Goal: Task Accomplishment & Management: Manage account settings

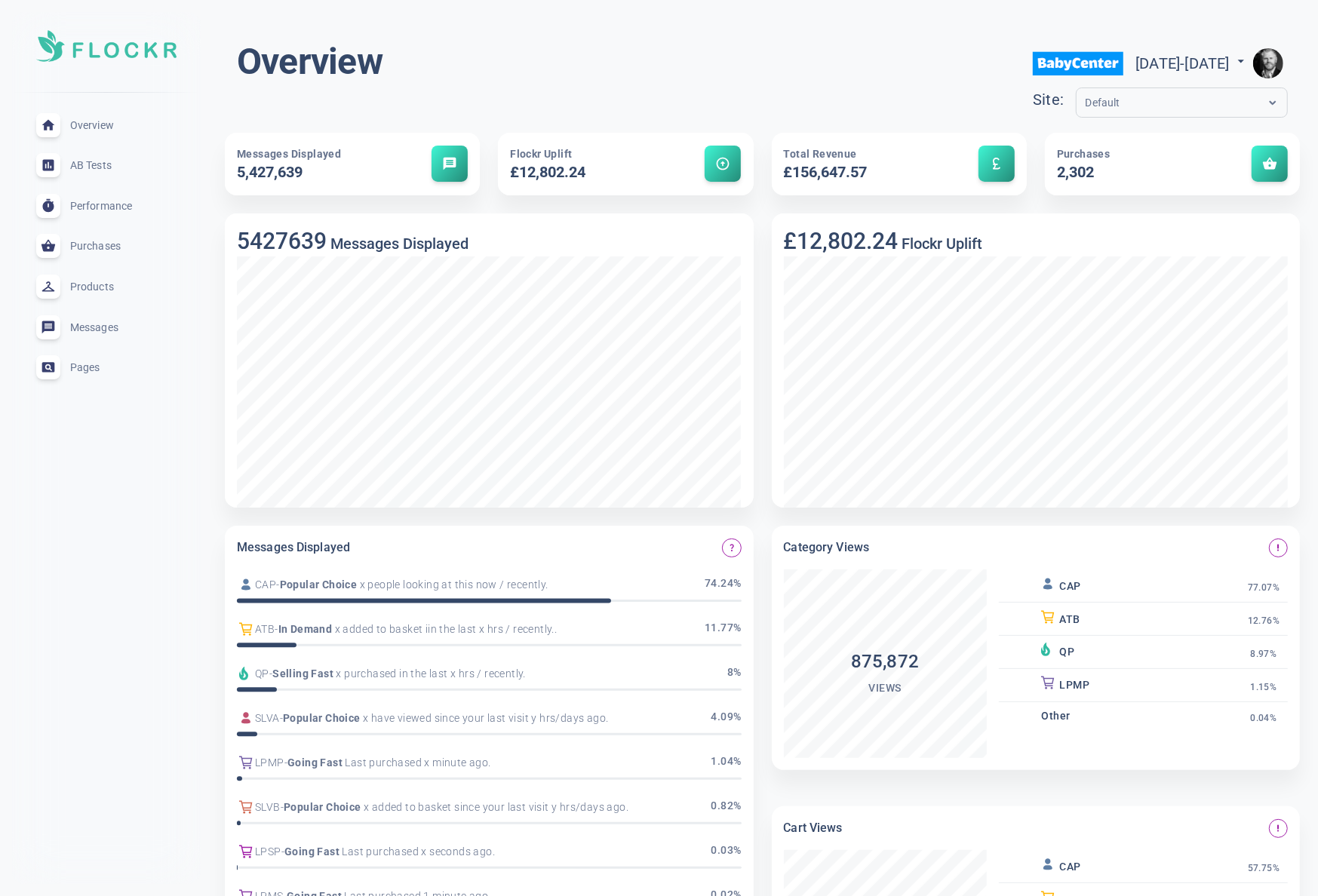
click at [1269, 59] on img "button" at bounding box center [1268, 63] width 30 height 30
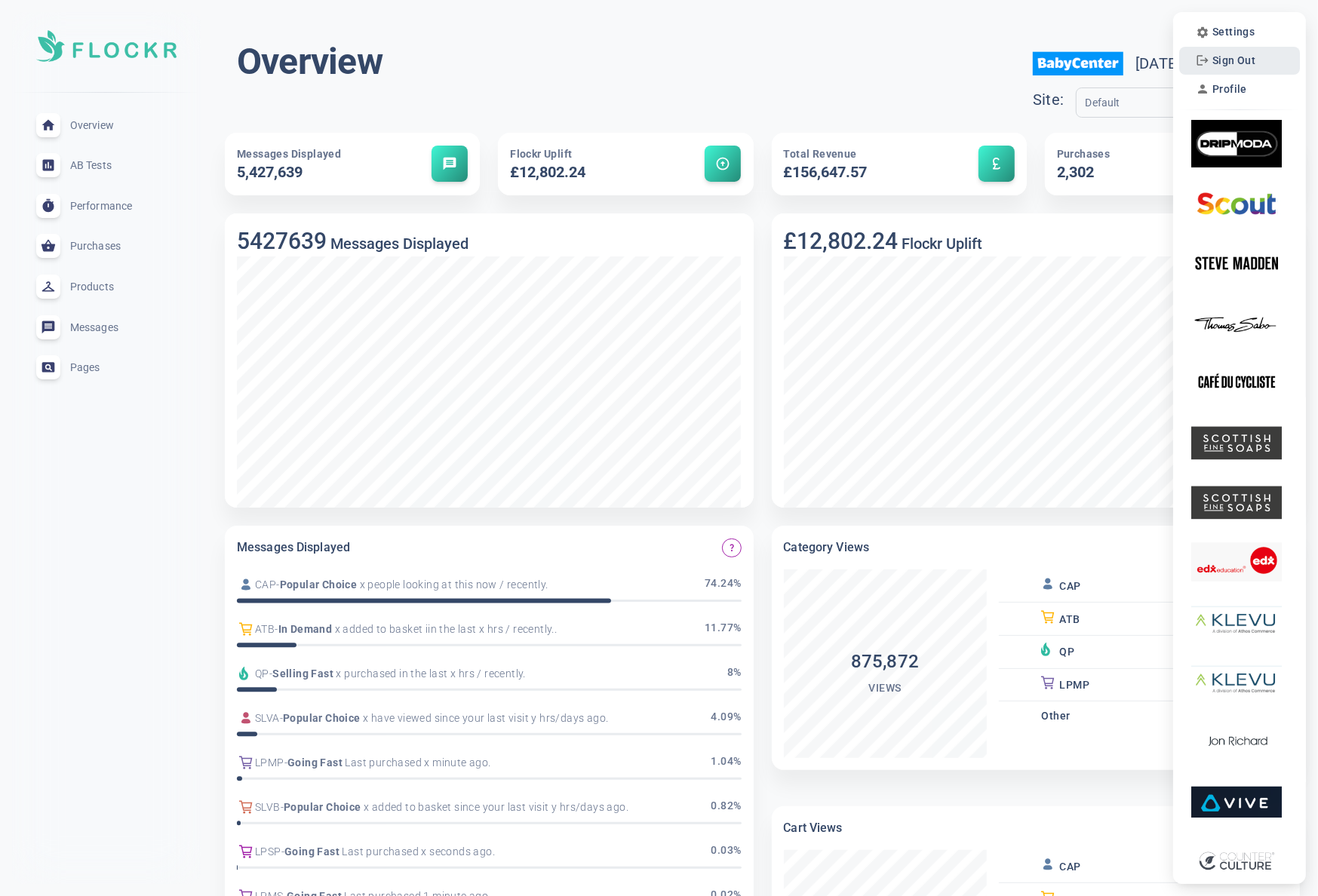
click at [1244, 53] on button "Sign Out" at bounding box center [1226, 61] width 69 height 21
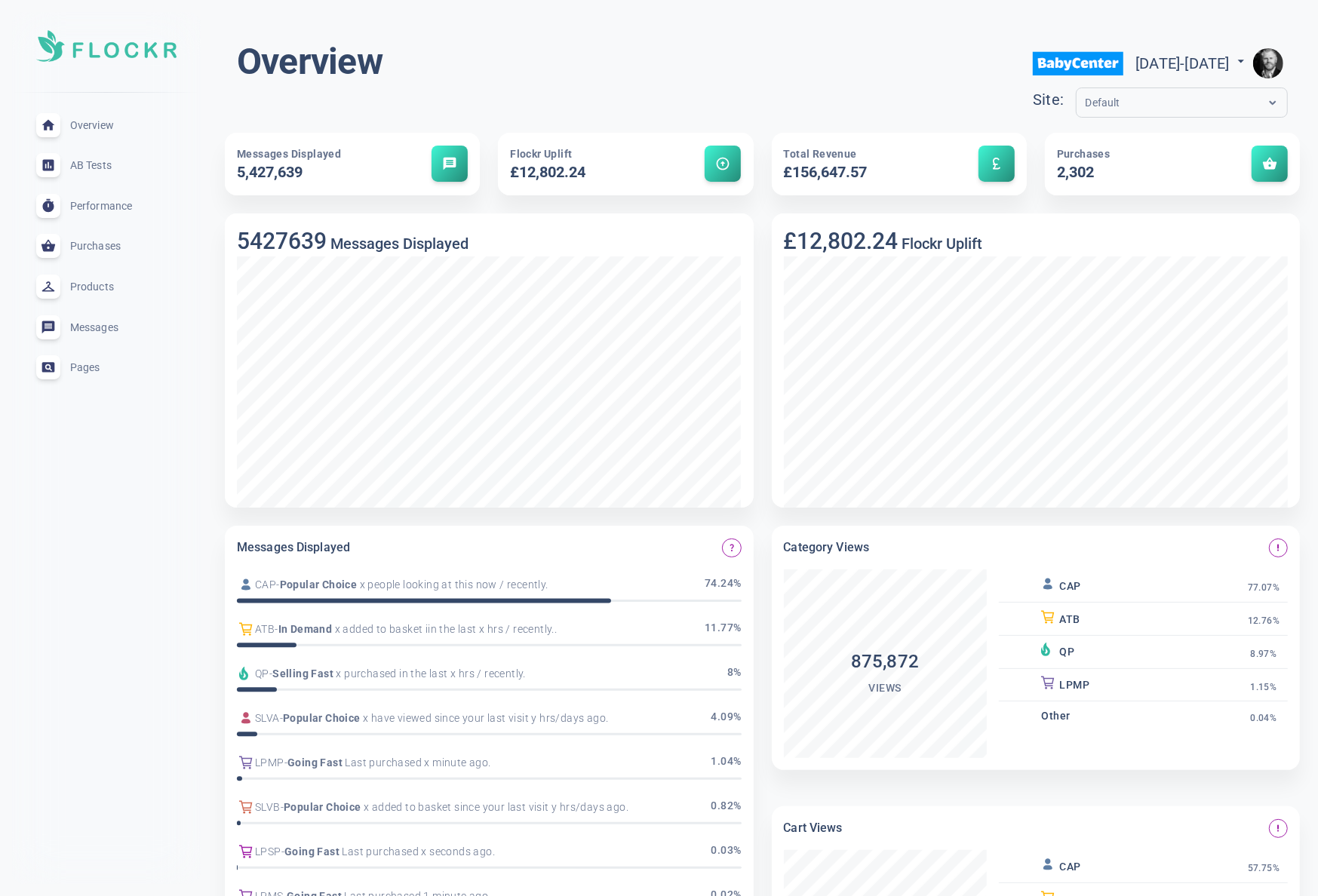
click at [1279, 61] on img "button" at bounding box center [1268, 63] width 30 height 30
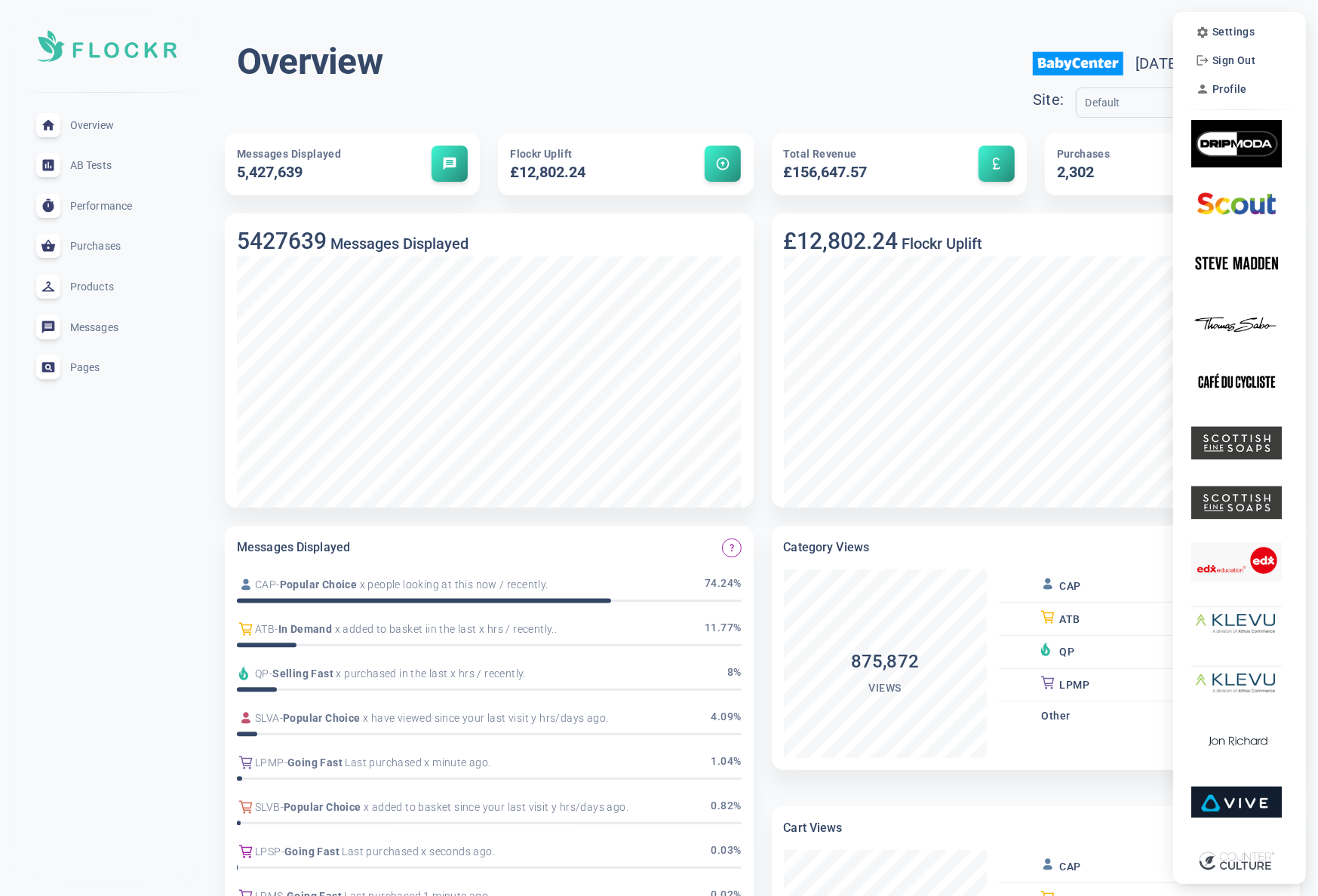
click at [1084, 136] on div at bounding box center [659, 448] width 1318 height 896
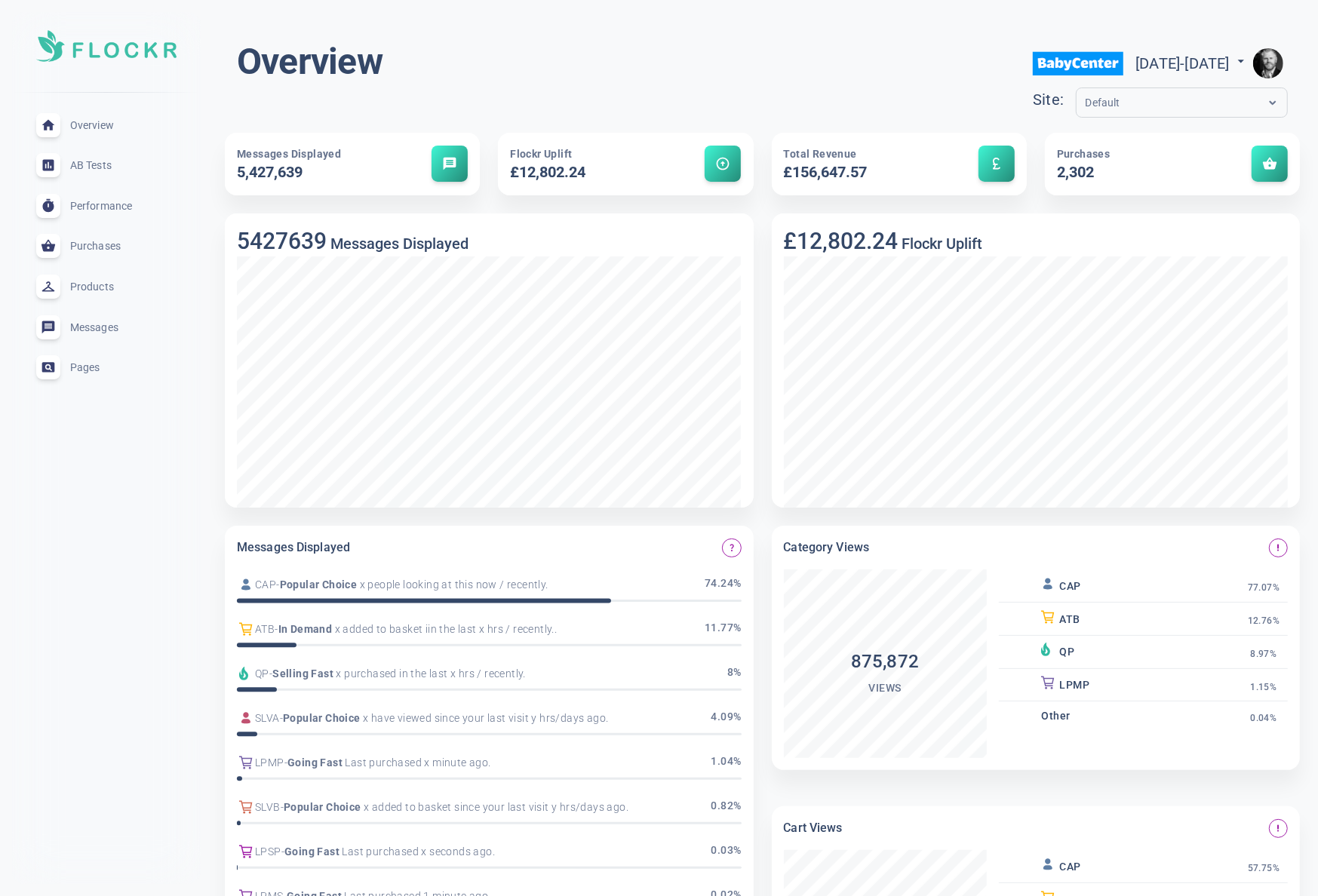
click at [1086, 90] on div "Settings Sign Out Profile" at bounding box center [659, 448] width 1318 height 896
click at [1082, 98] on div "Default" at bounding box center [1168, 103] width 182 height 17
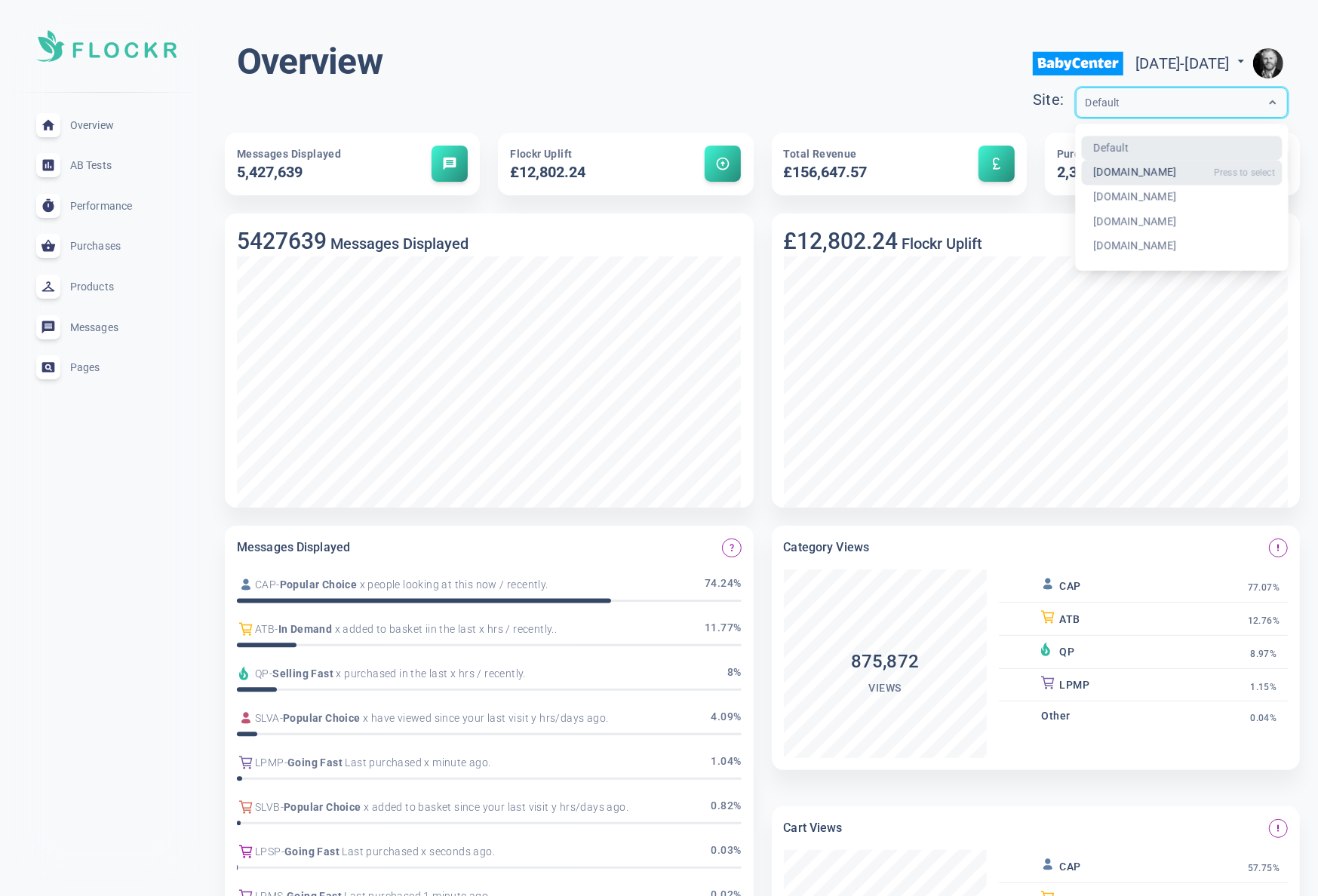
click at [1081, 178] on div "[DOMAIN_NAME]" at bounding box center [1182, 173] width 201 height 25
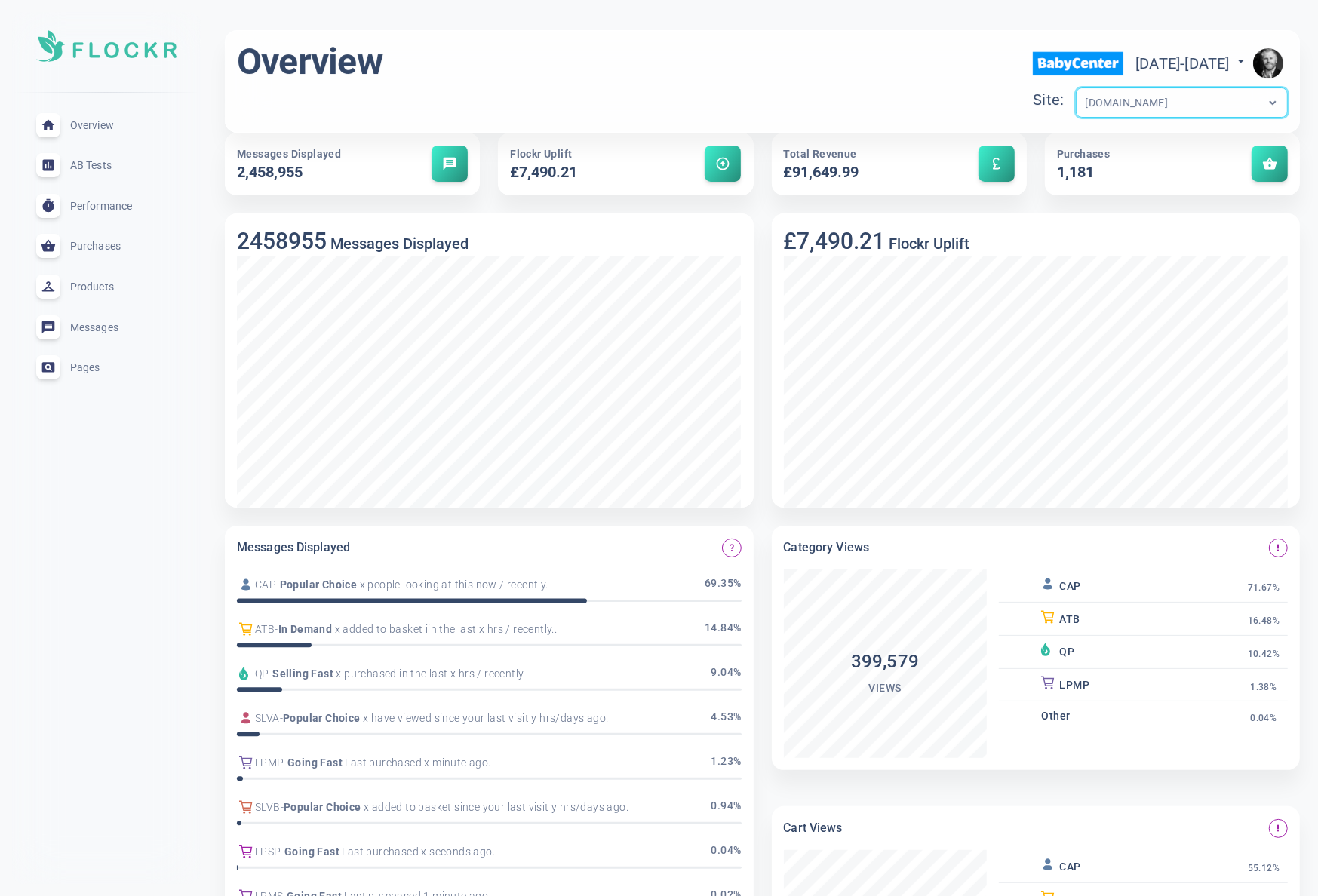
scroll to position [2, 0]
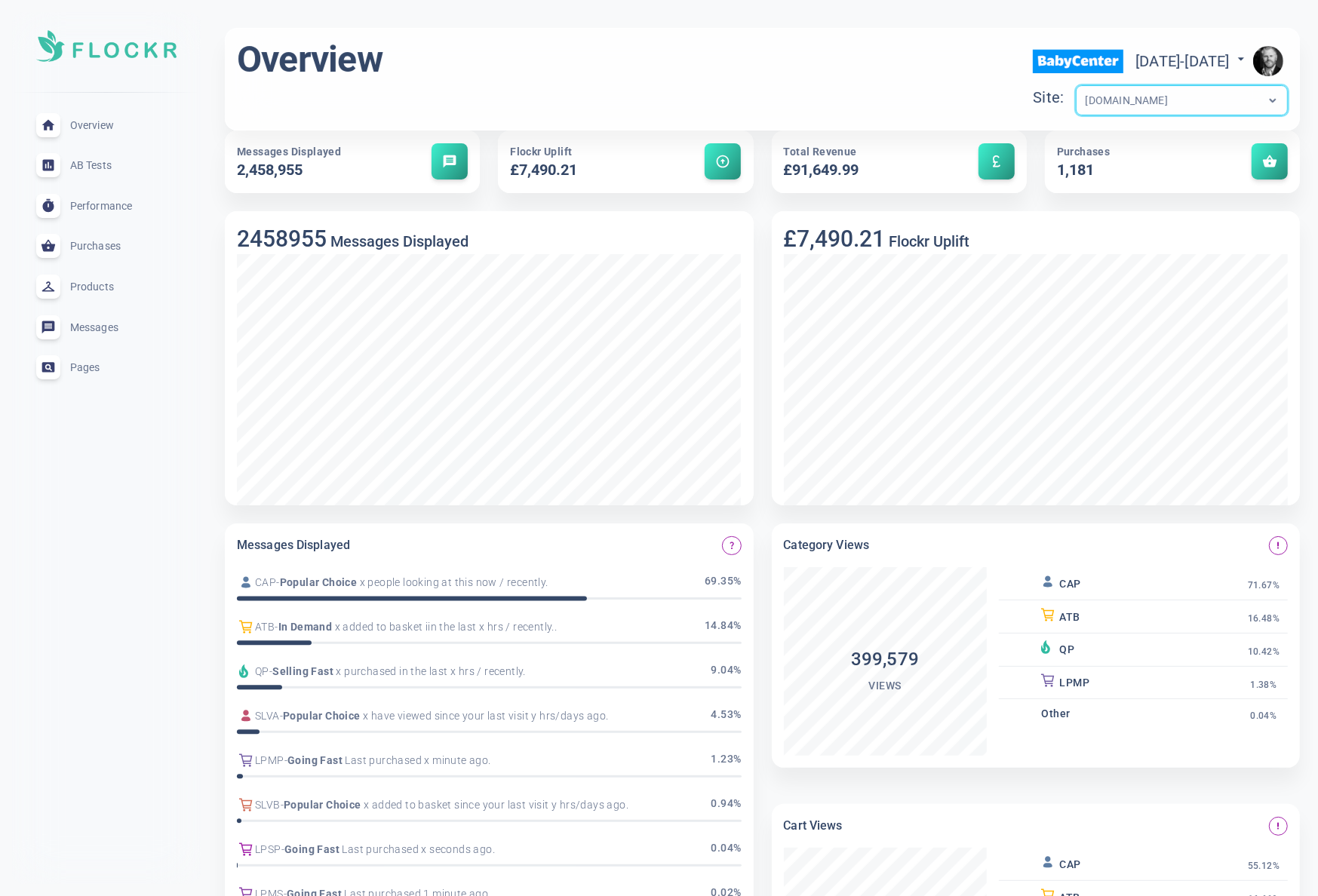
click at [1266, 60] on img "button" at bounding box center [1268, 61] width 30 height 30
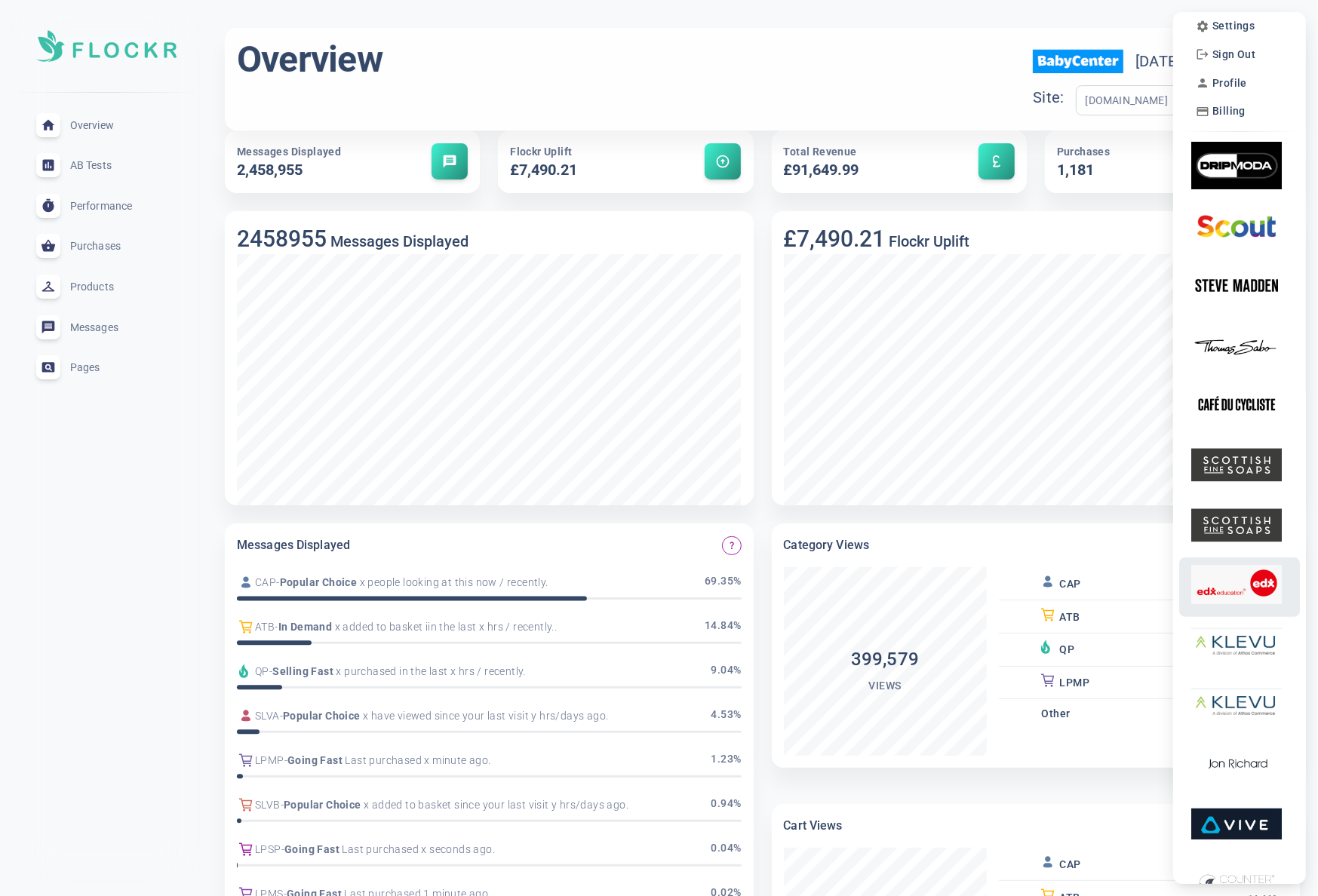
scroll to position [2, 0]
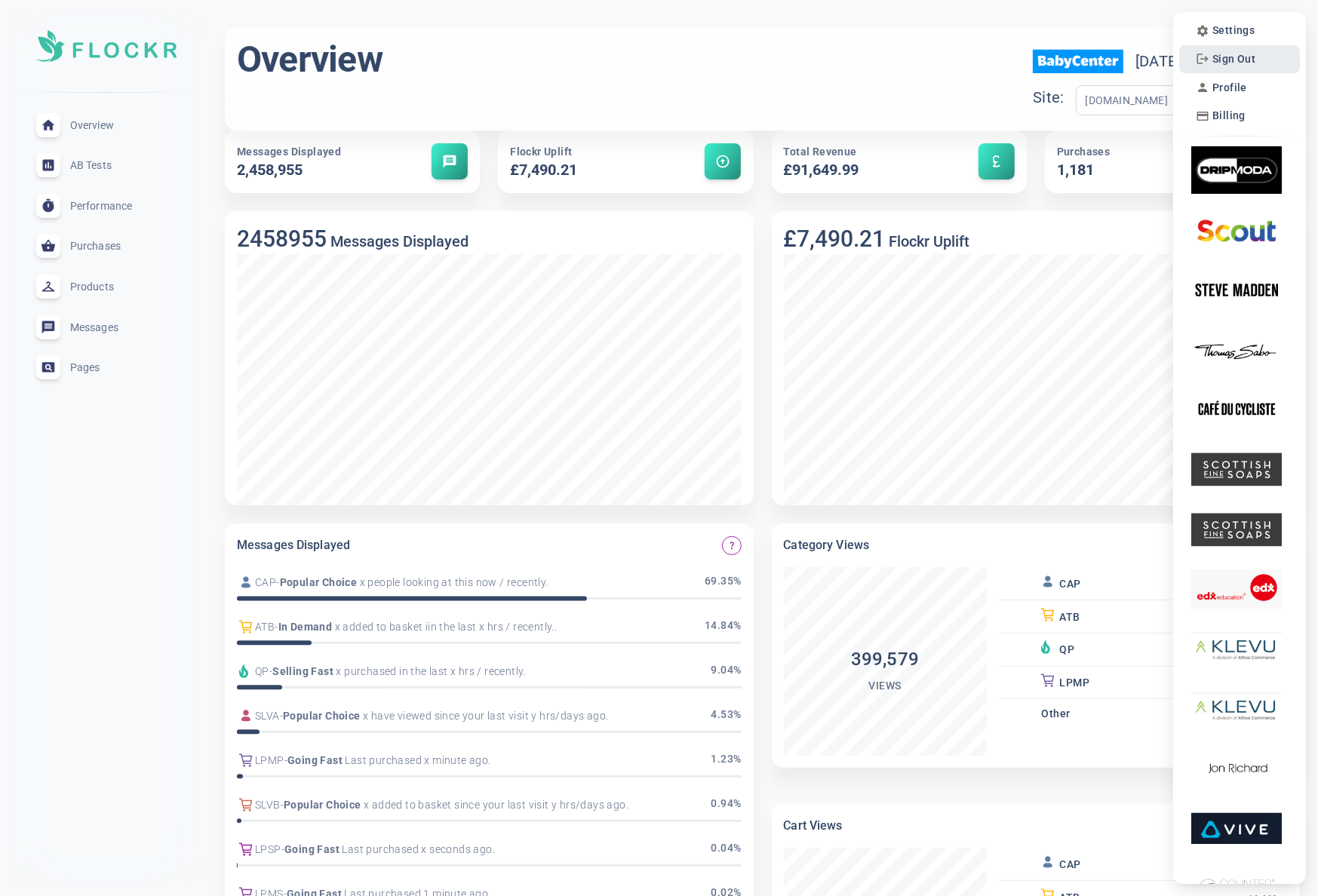
click at [1246, 59] on span "Sign Out" at bounding box center [1234, 59] width 43 height 13
